Goal: Navigation & Orientation: Find specific page/section

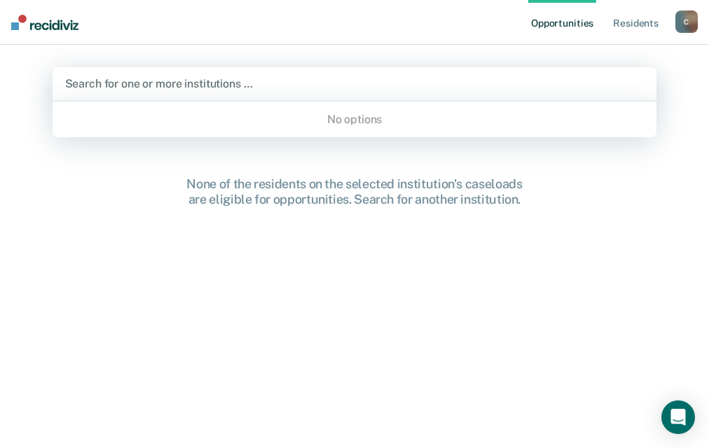
click at [189, 85] on div at bounding box center [354, 84] width 579 height 16
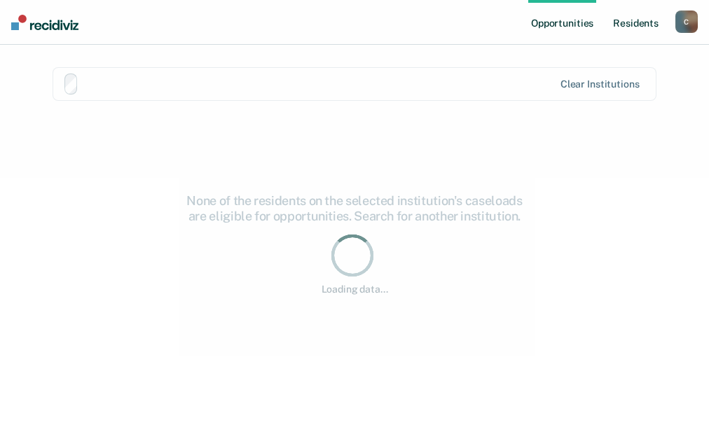
click at [624, 23] on link "Resident s" at bounding box center [635, 22] width 51 height 45
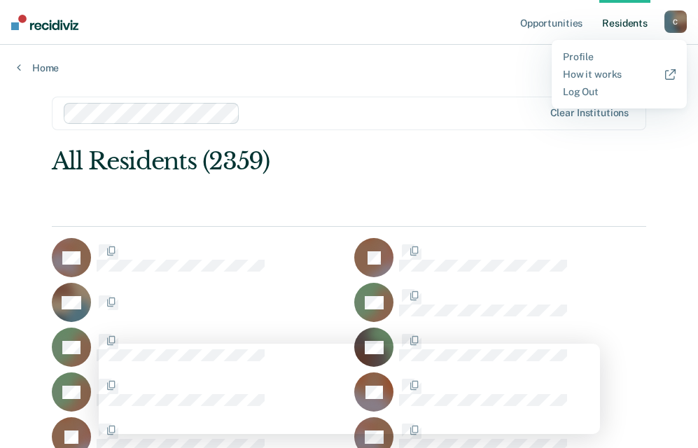
click at [387, 175] on div "All Residents (2359)" at bounding box center [290, 161] width 476 height 29
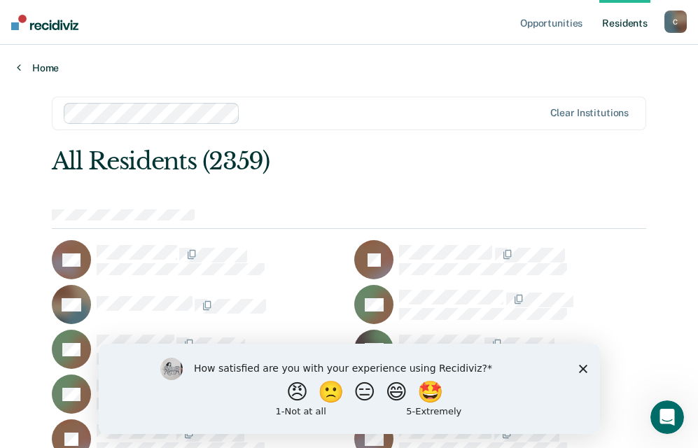
click at [513, 66] on link "Home" at bounding box center [349, 68] width 665 height 13
click at [580, 367] on icon "Close survey" at bounding box center [582, 368] width 8 height 8
click at [576, 367] on div "How satisfied are you with your experience using Recidiviz? 😠 🙁 😑 😄 🤩 1 - Not a…" at bounding box center [348, 388] width 501 height 90
